Goal: Use online tool/utility: Utilize a website feature to perform a specific function

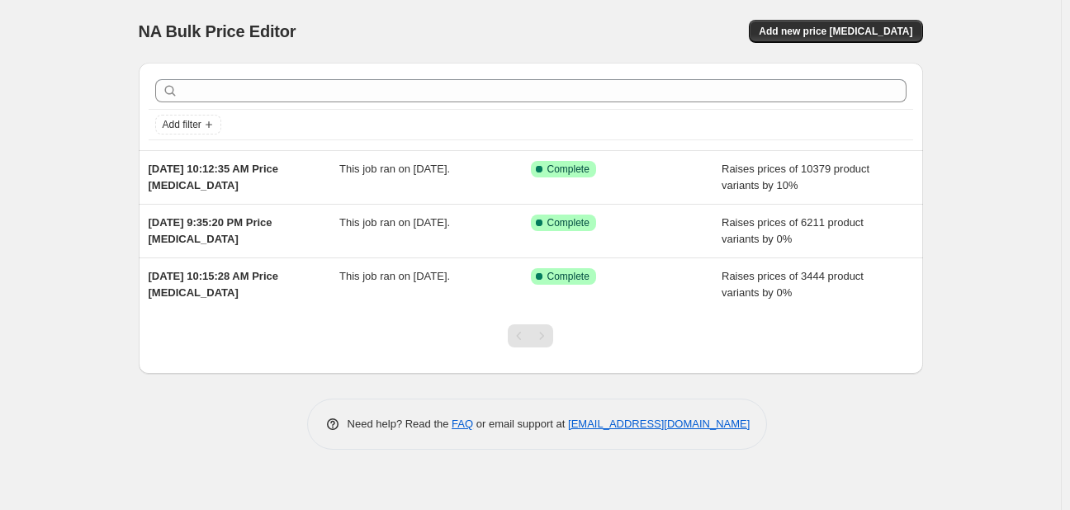
click at [860, 18] on div "NA Bulk Price Editor. This page is ready NA Bulk Price Editor Add new price cha…" at bounding box center [531, 31] width 784 height 63
click at [848, 34] on span "Add new price change job" at bounding box center [836, 31] width 154 height 13
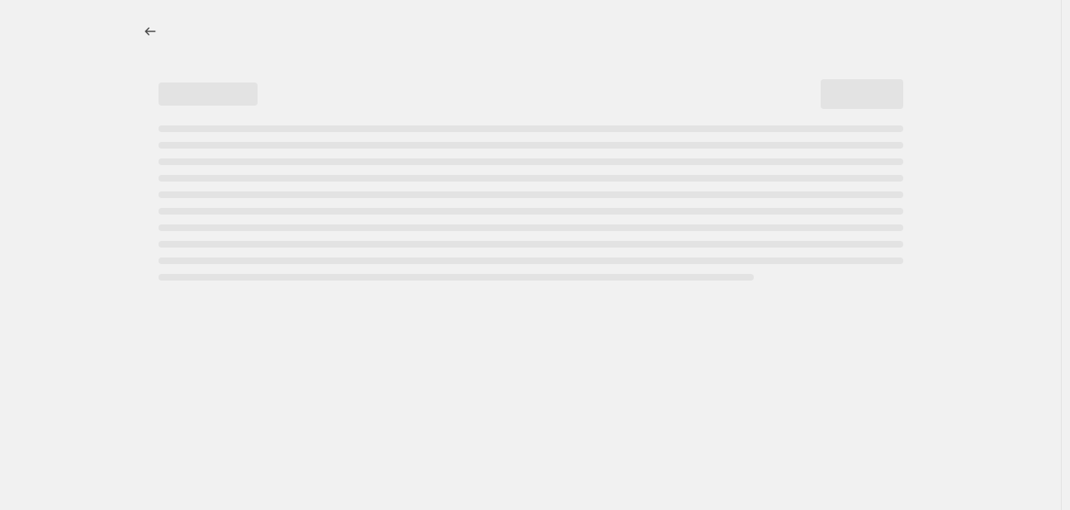
select select "percentage"
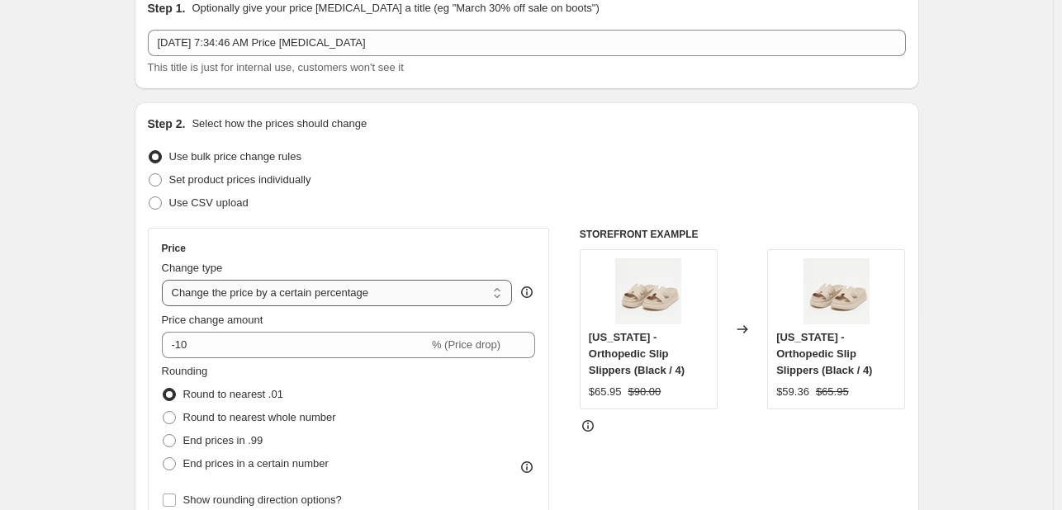
scroll to position [83, 0]
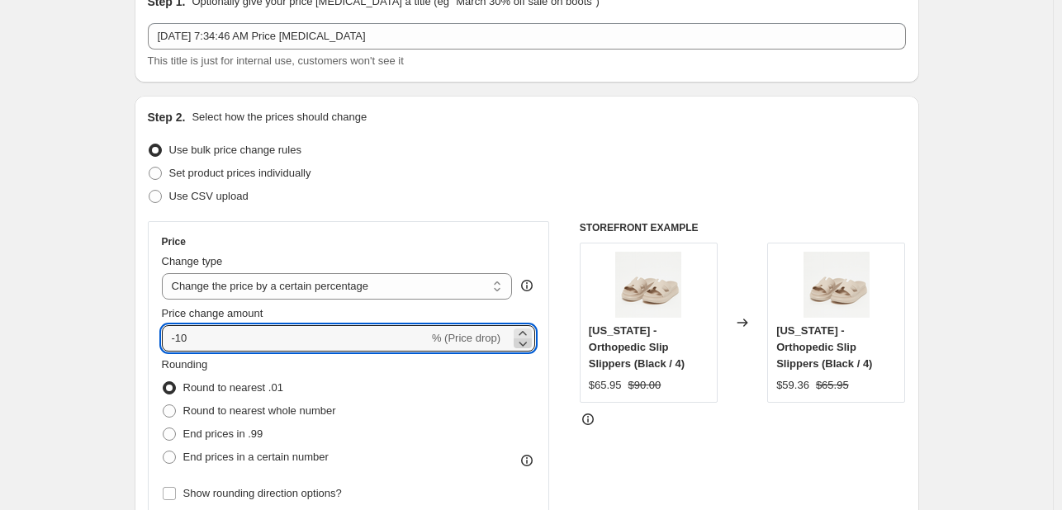
click at [524, 335] on icon at bounding box center [522, 343] width 17 height 17
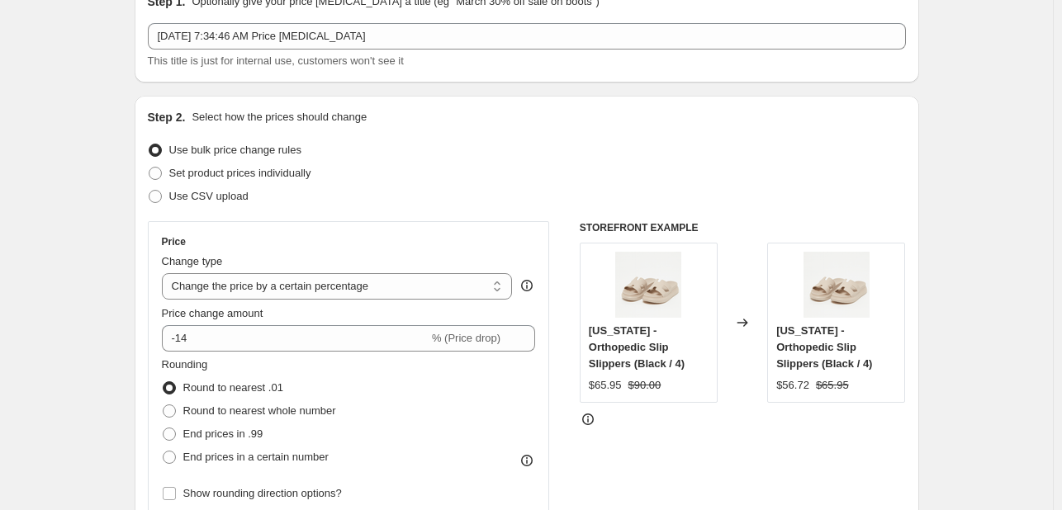
click at [527, 352] on div "Price Change type Change the price to a certain amount Change the price by a ce…" at bounding box center [349, 370] width 374 height 270
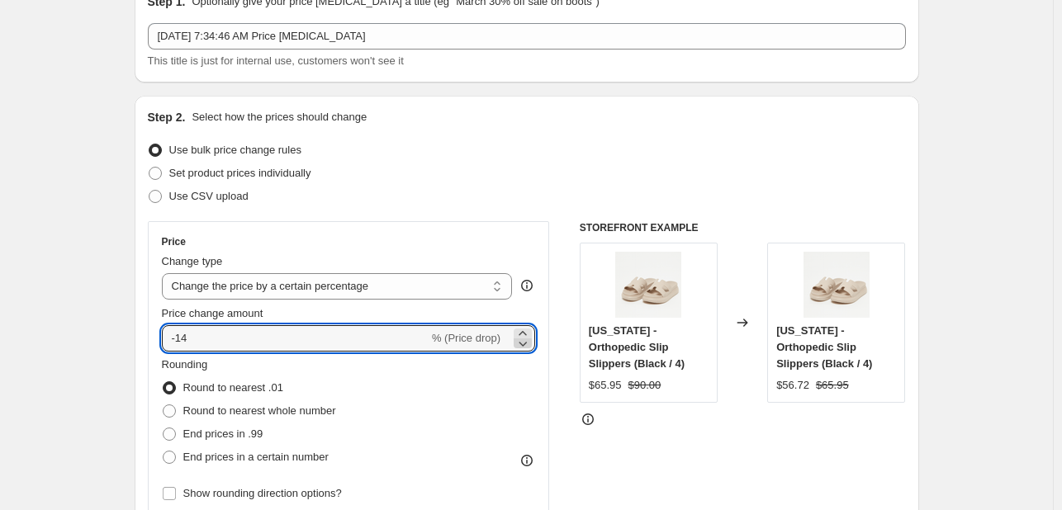
click at [527, 346] on icon at bounding box center [522, 343] width 17 height 17
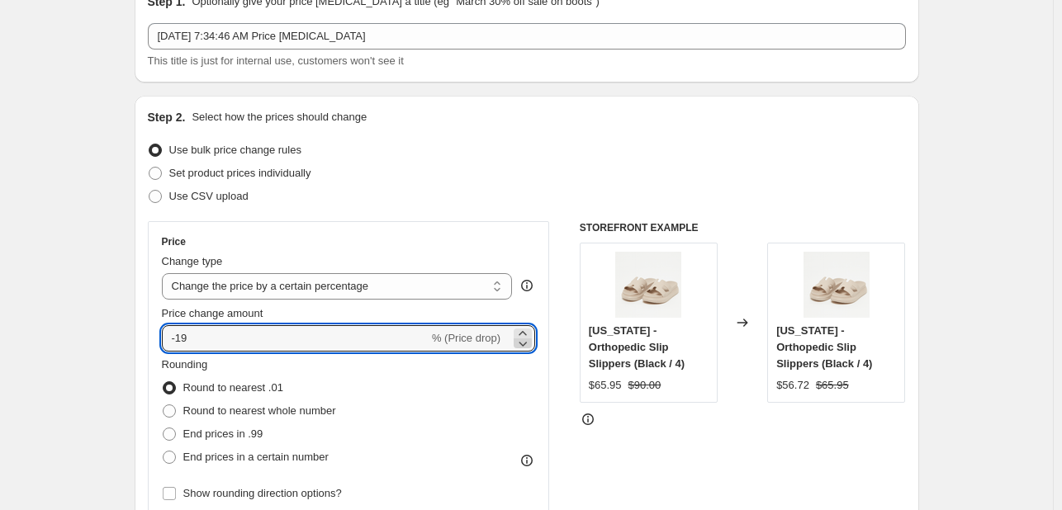
click at [527, 345] on icon at bounding box center [523, 344] width 8 height 5
click at [525, 330] on icon at bounding box center [522, 333] width 17 height 17
click at [525, 329] on icon at bounding box center [522, 333] width 17 height 17
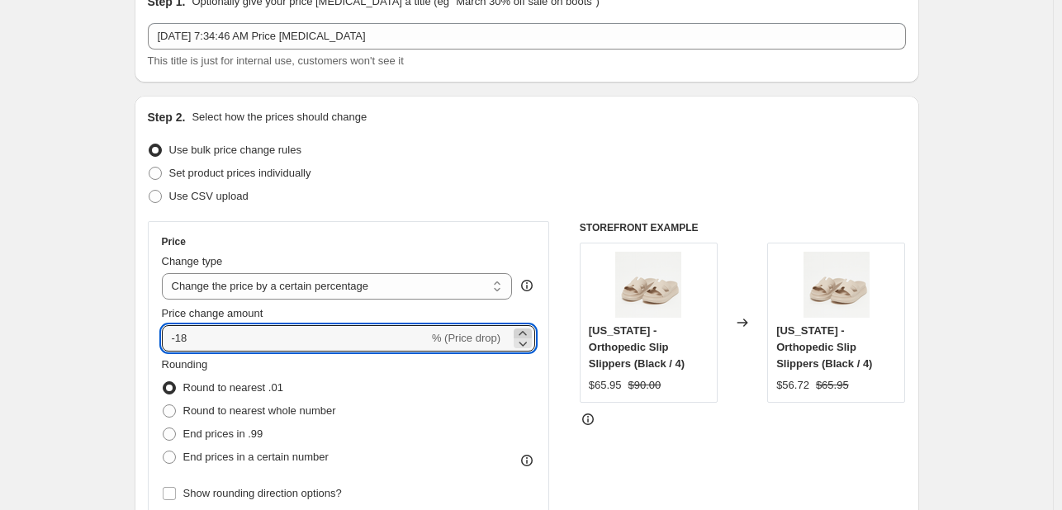
click at [525, 329] on icon at bounding box center [522, 333] width 17 height 17
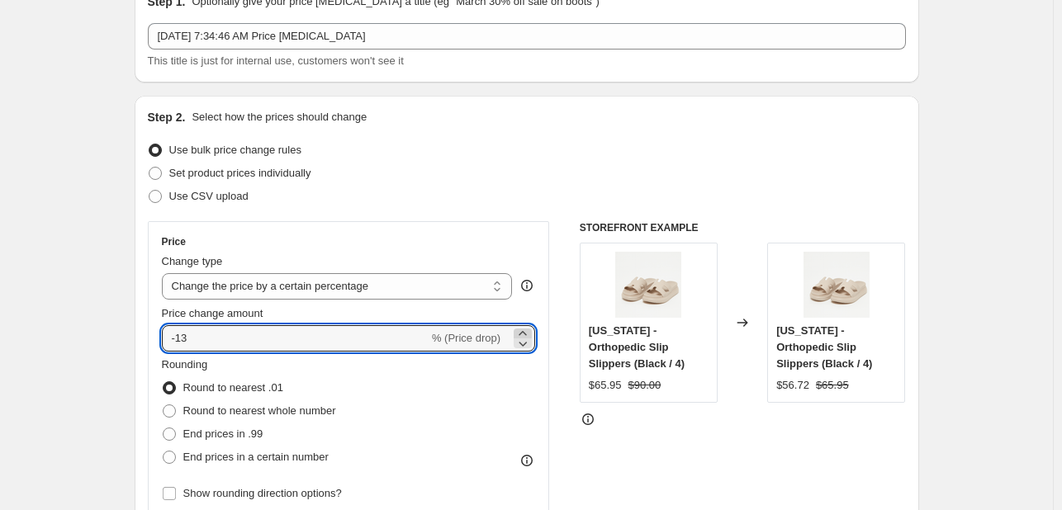
click at [525, 329] on icon at bounding box center [522, 333] width 17 height 17
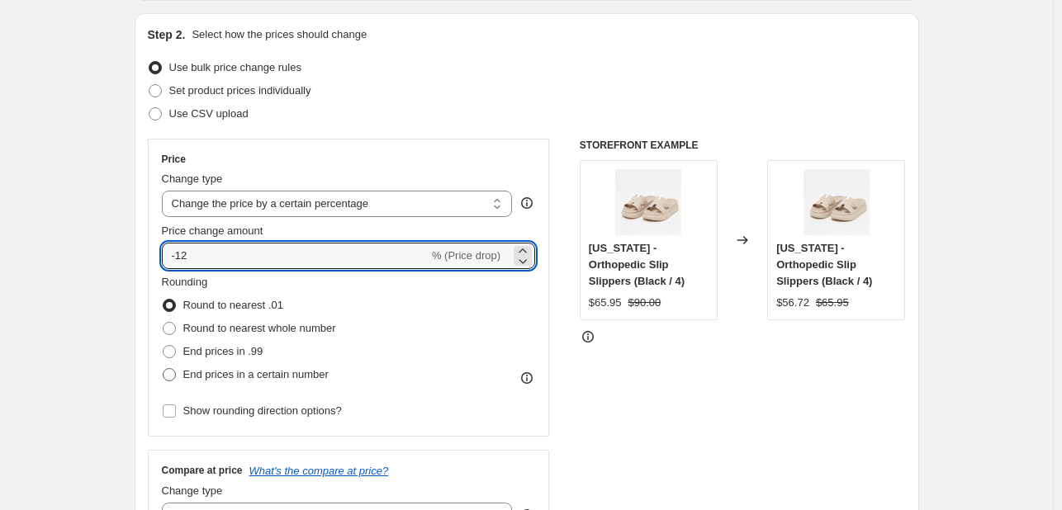
type input "-12"
click at [286, 374] on span "End prices in a certain number" at bounding box center [255, 374] width 145 height 12
click at [163, 369] on input "End prices in a certain number" at bounding box center [163, 368] width 1 height 1
radio input "true"
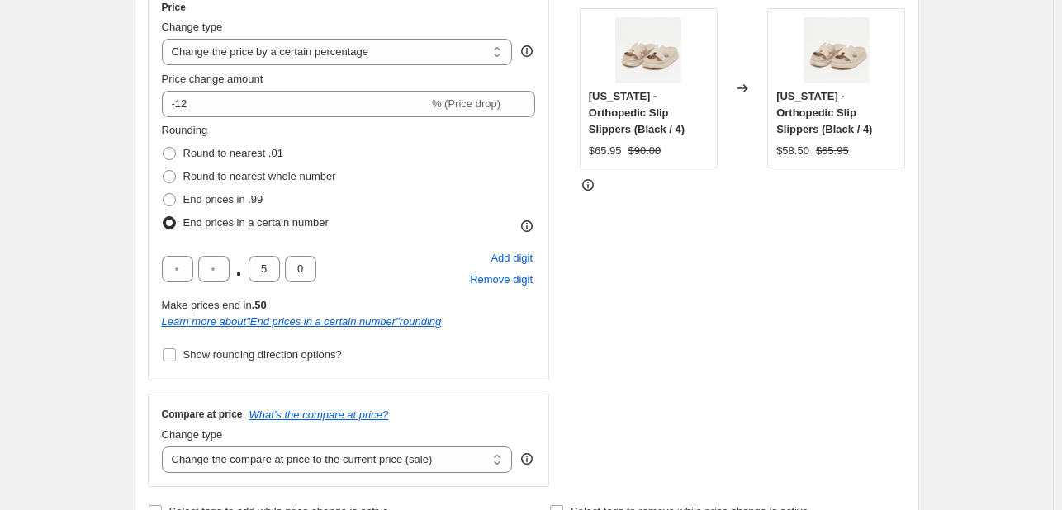
scroll to position [330, 0]
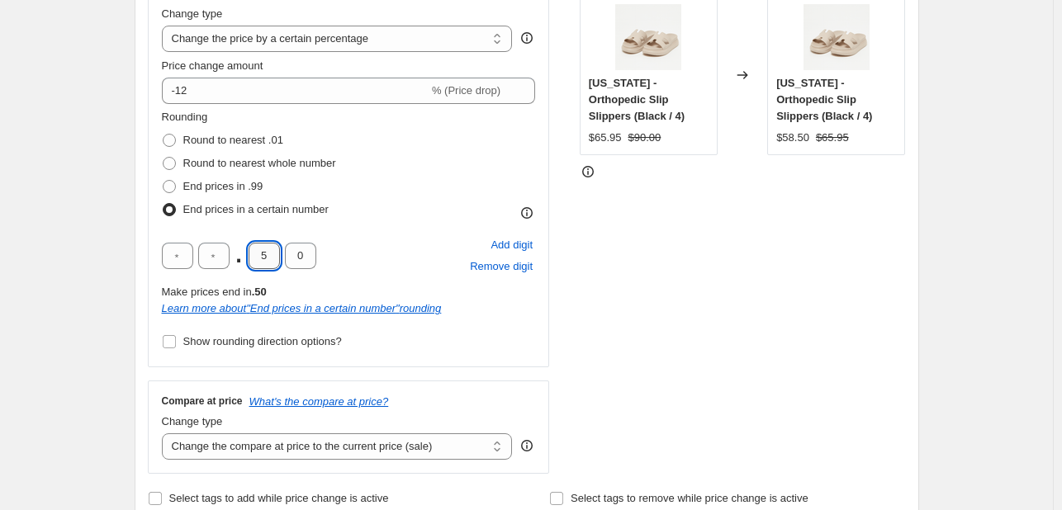
drag, startPoint x: 273, startPoint y: 251, endPoint x: 257, endPoint y: 253, distance: 16.7
click at [258, 253] on input "5" at bounding box center [263, 256] width 31 height 26
type input "9"
drag, startPoint x: 304, startPoint y: 262, endPoint x: 289, endPoint y: 259, distance: 15.1
click at [290, 259] on input "0" at bounding box center [300, 256] width 31 height 26
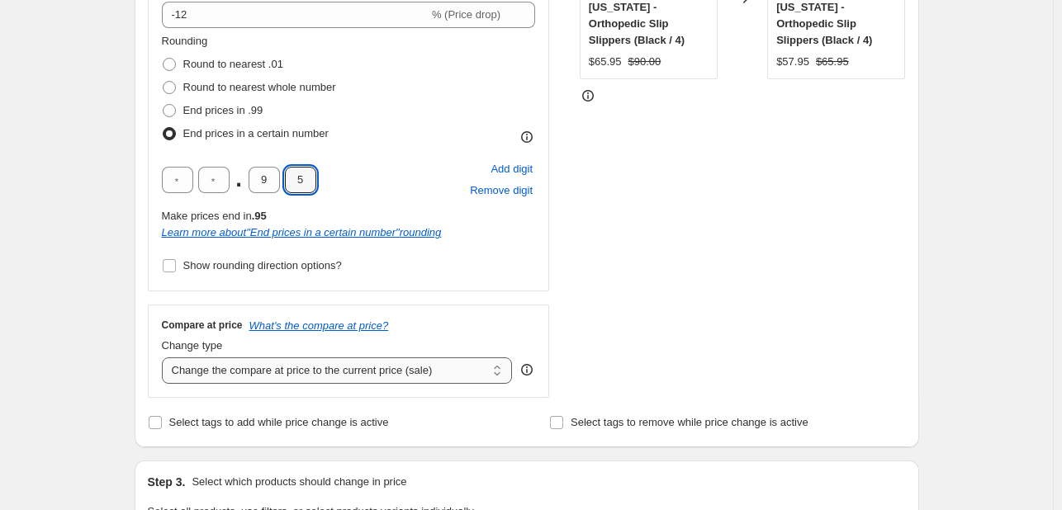
scroll to position [495, 0]
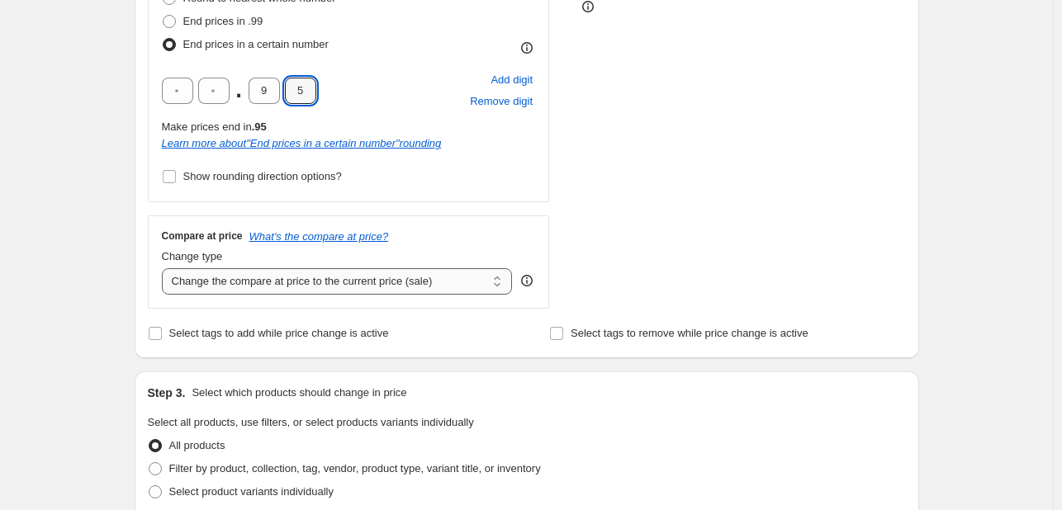
type input "5"
click at [348, 284] on select "Change the compare at price to the current price (sale) Change the compare at p…" at bounding box center [337, 281] width 351 height 26
select select "no_change"
click at [165, 268] on select "Change the compare at price to the current price (sale) Change the compare at p…" at bounding box center [337, 281] width 351 height 26
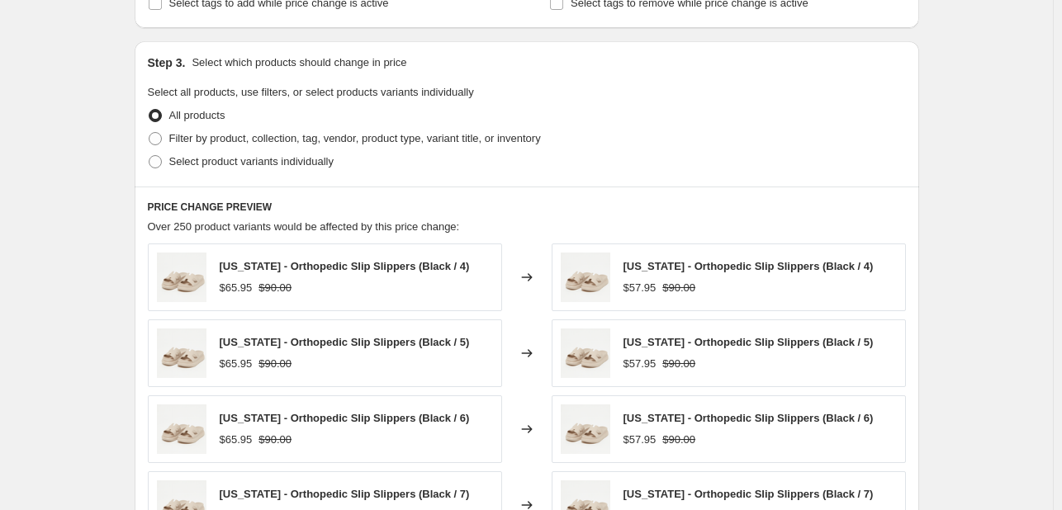
scroll to position [1235, 0]
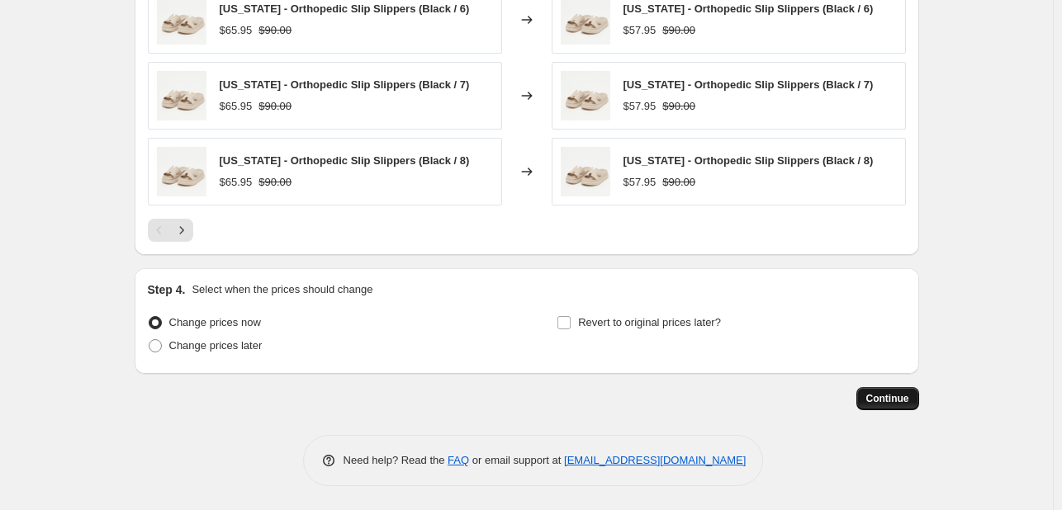
click at [900, 394] on span "Continue" at bounding box center [887, 398] width 43 height 13
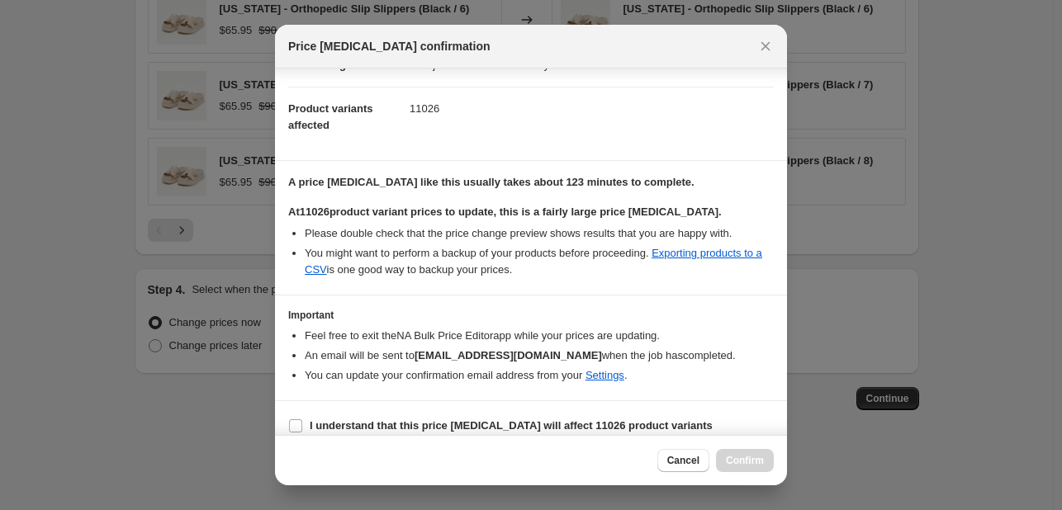
scroll to position [173, 0]
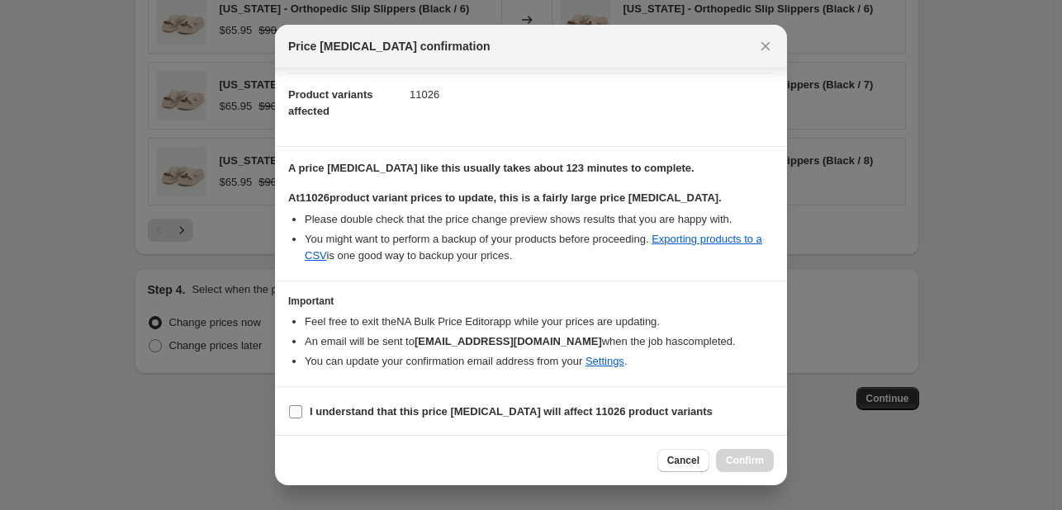
drag, startPoint x: 510, startPoint y: 393, endPoint x: 513, endPoint y: 403, distance: 10.4
click at [510, 394] on section "I understand that this price change job will affect 11026 product variants" at bounding box center [531, 412] width 512 height 50
click at [515, 407] on b "I understand that this price change job will affect 11026 product variants" at bounding box center [511, 411] width 403 height 12
click at [302, 407] on input "I understand that this price change job will affect 11026 product variants" at bounding box center [295, 411] width 13 height 13
checkbox input "true"
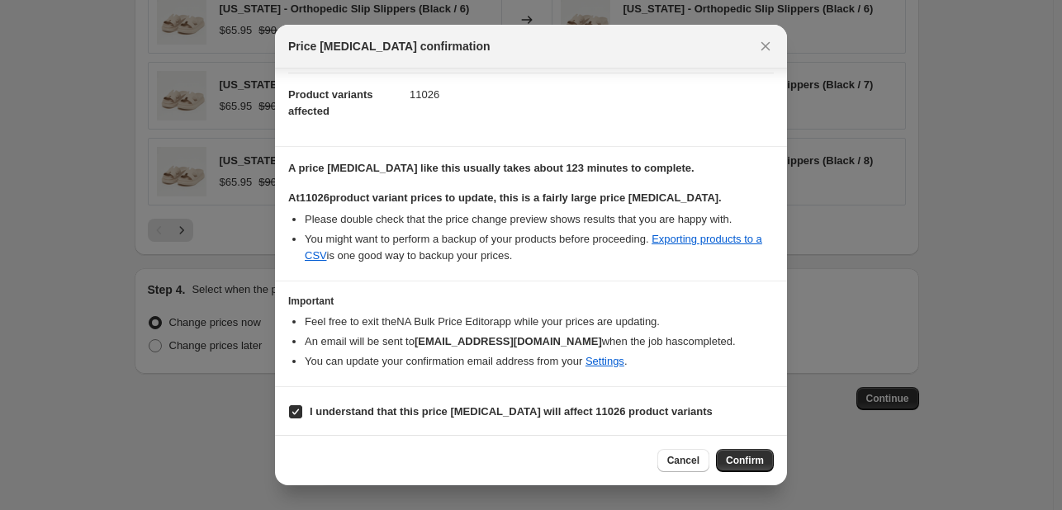
click at [750, 442] on div "Cancel Confirm" at bounding box center [531, 460] width 512 height 50
click at [750, 453] on button "Confirm" at bounding box center [745, 460] width 58 height 23
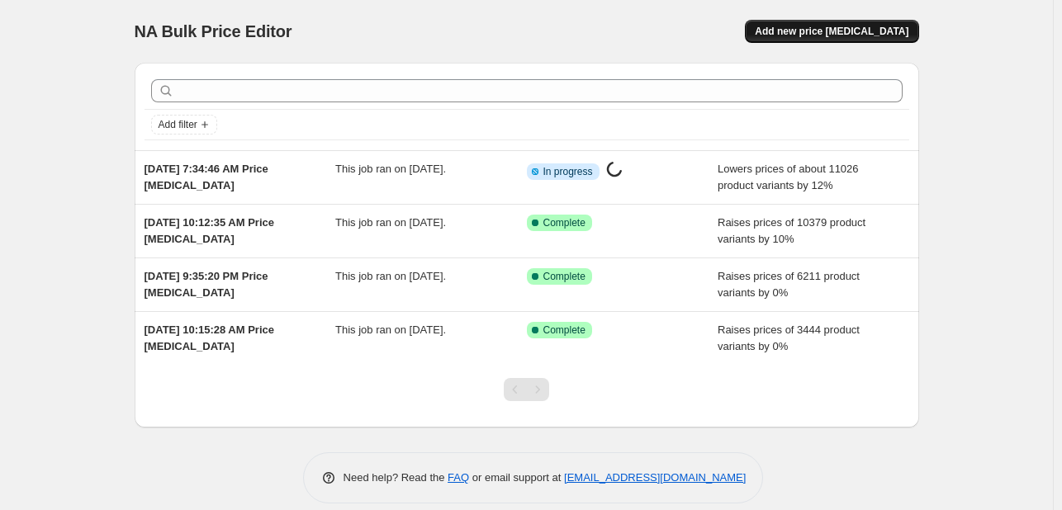
click at [839, 24] on button "Add new price [MEDICAL_DATA]" at bounding box center [831, 31] width 173 height 23
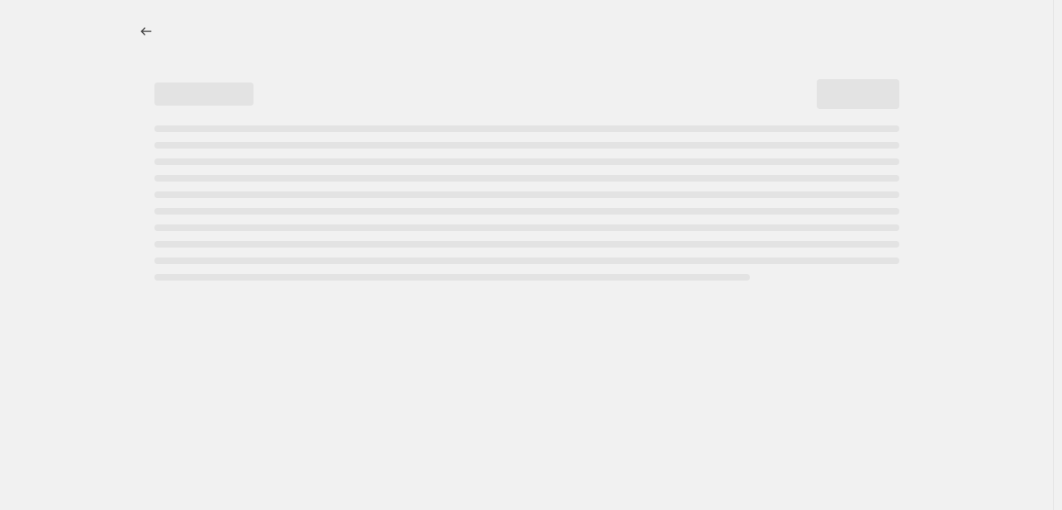
select select "percentage"
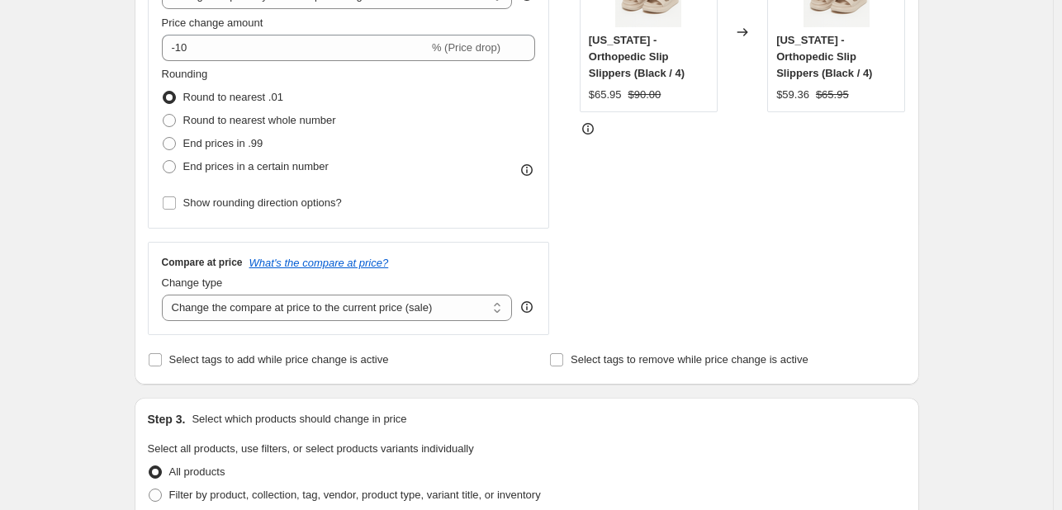
scroll to position [330, 0]
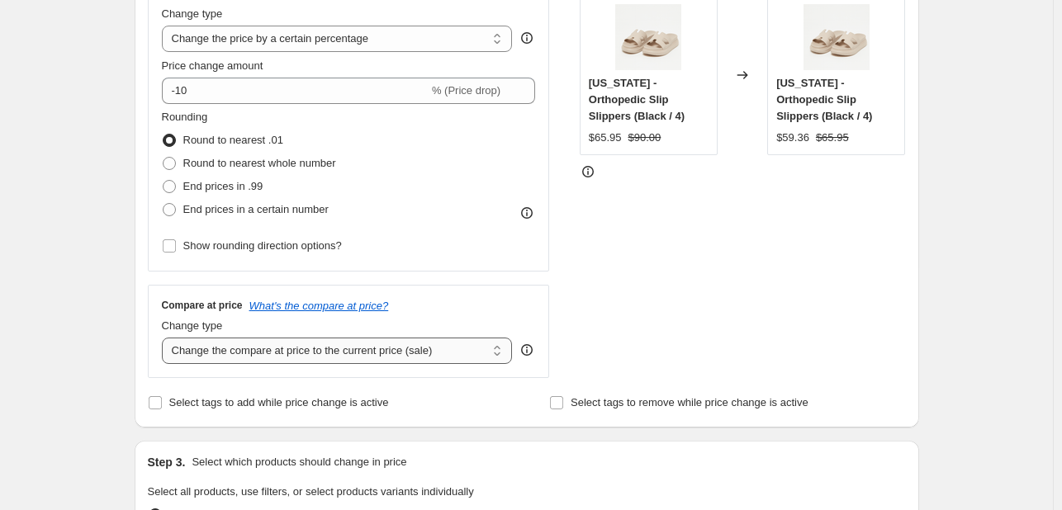
click at [324, 349] on select "Change the compare at price to the current price (sale) Change the compare at p…" at bounding box center [337, 351] width 351 height 26
drag, startPoint x: 330, startPoint y: 344, endPoint x: 314, endPoint y: 338, distance: 17.0
click at [314, 339] on select "Change the compare at price to the current price (sale) Change the compare at p…" at bounding box center [337, 351] width 351 height 26
click at [731, 289] on div "STOREFRONT EXAMPLE Georgia - Orthopedic Slip Slippers (Black / 4) $65.95 $90.00…" at bounding box center [742, 176] width 326 height 404
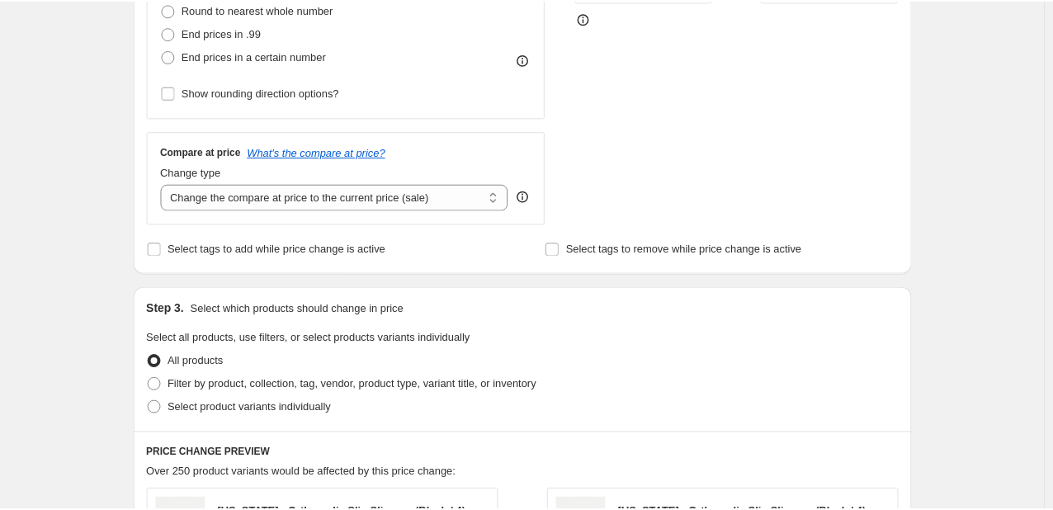
scroll to position [495, 0]
